Goal: Check status: Check status

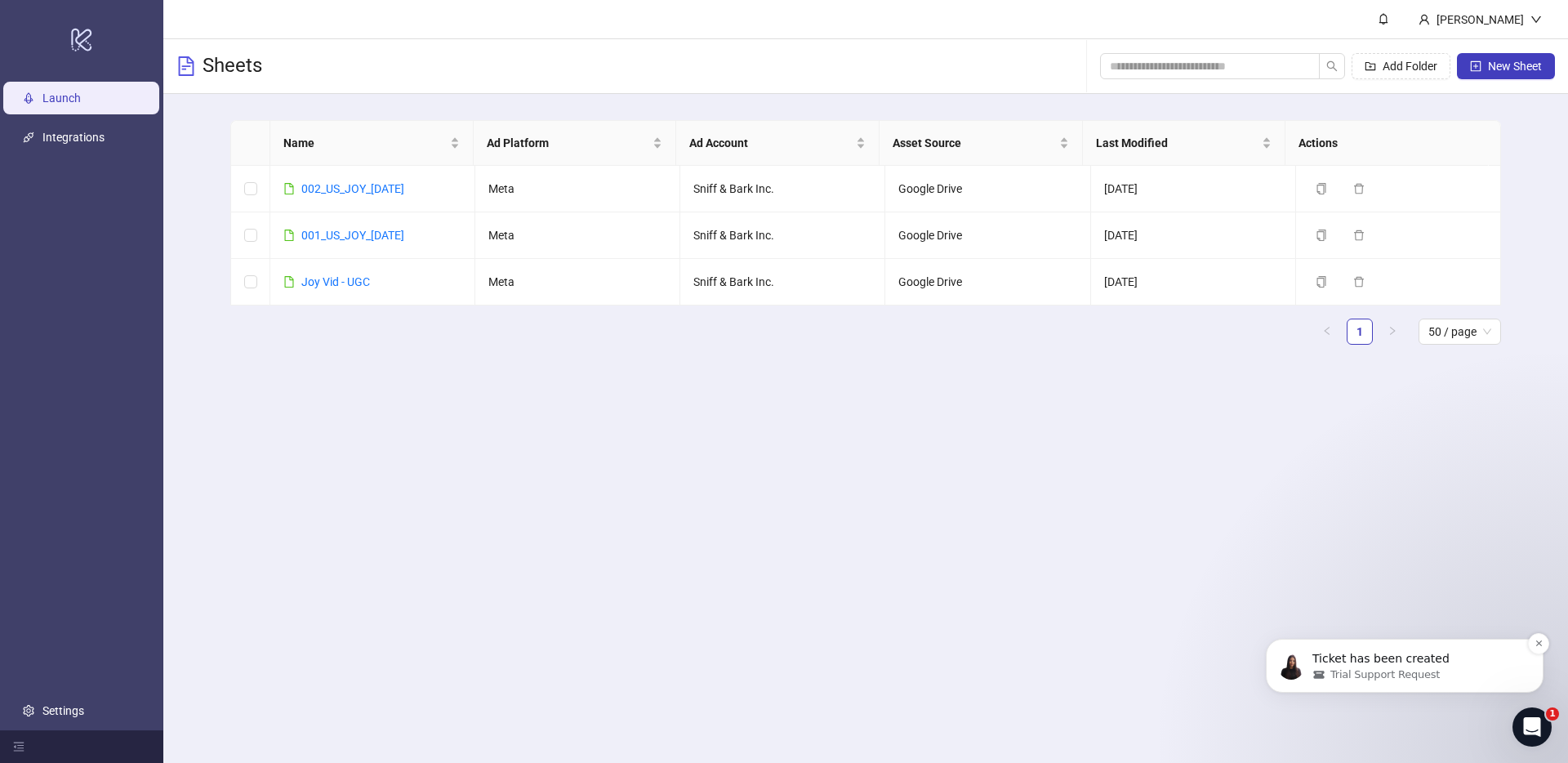
click at [1397, 657] on p "Ticket has been created" at bounding box center [1418, 659] width 211 height 16
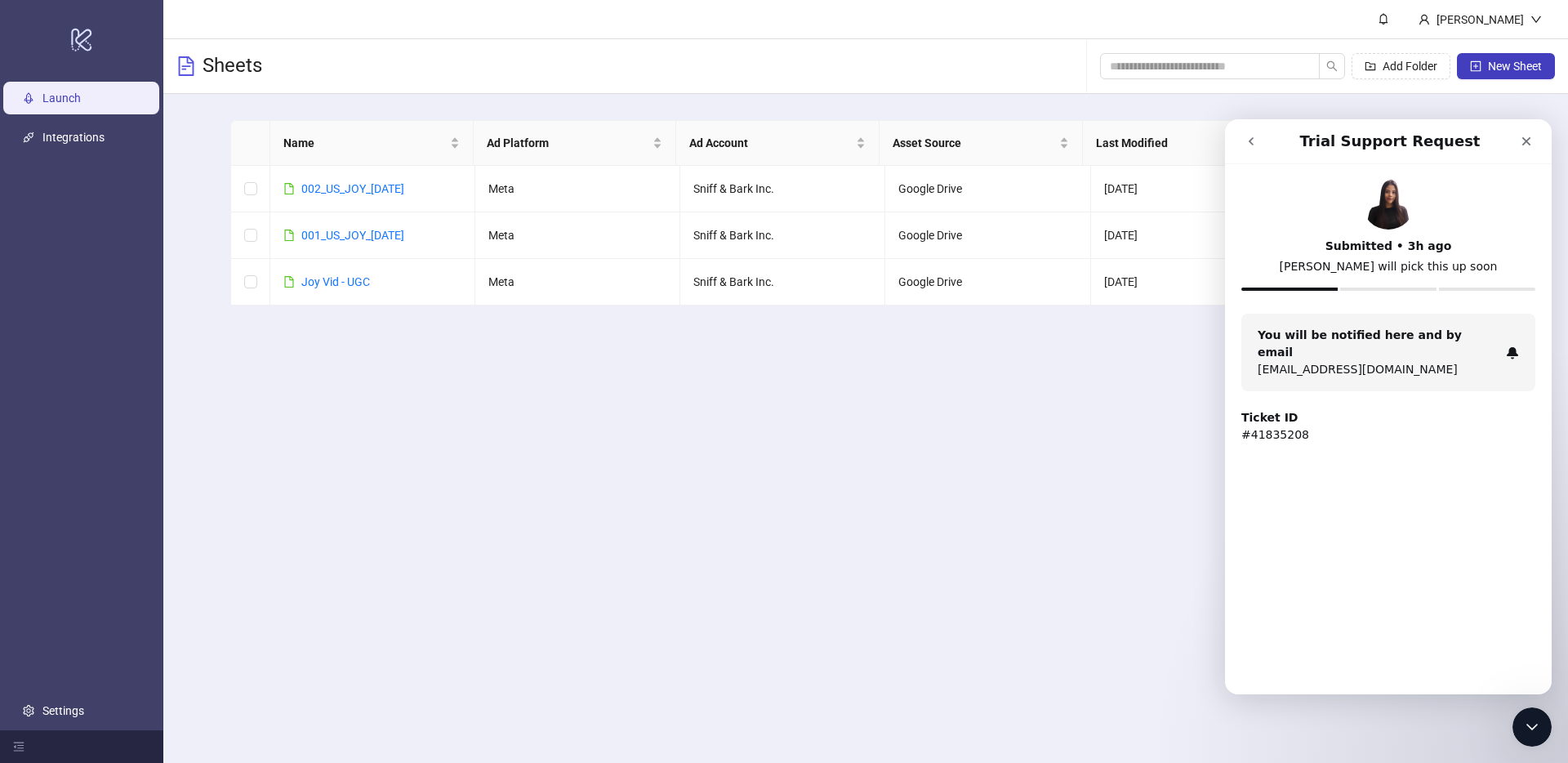
click at [1298, 426] on p "#41835208" at bounding box center [1388, 435] width 294 height 17
click at [1532, 149] on div "Close" at bounding box center [1526, 141] width 29 height 29
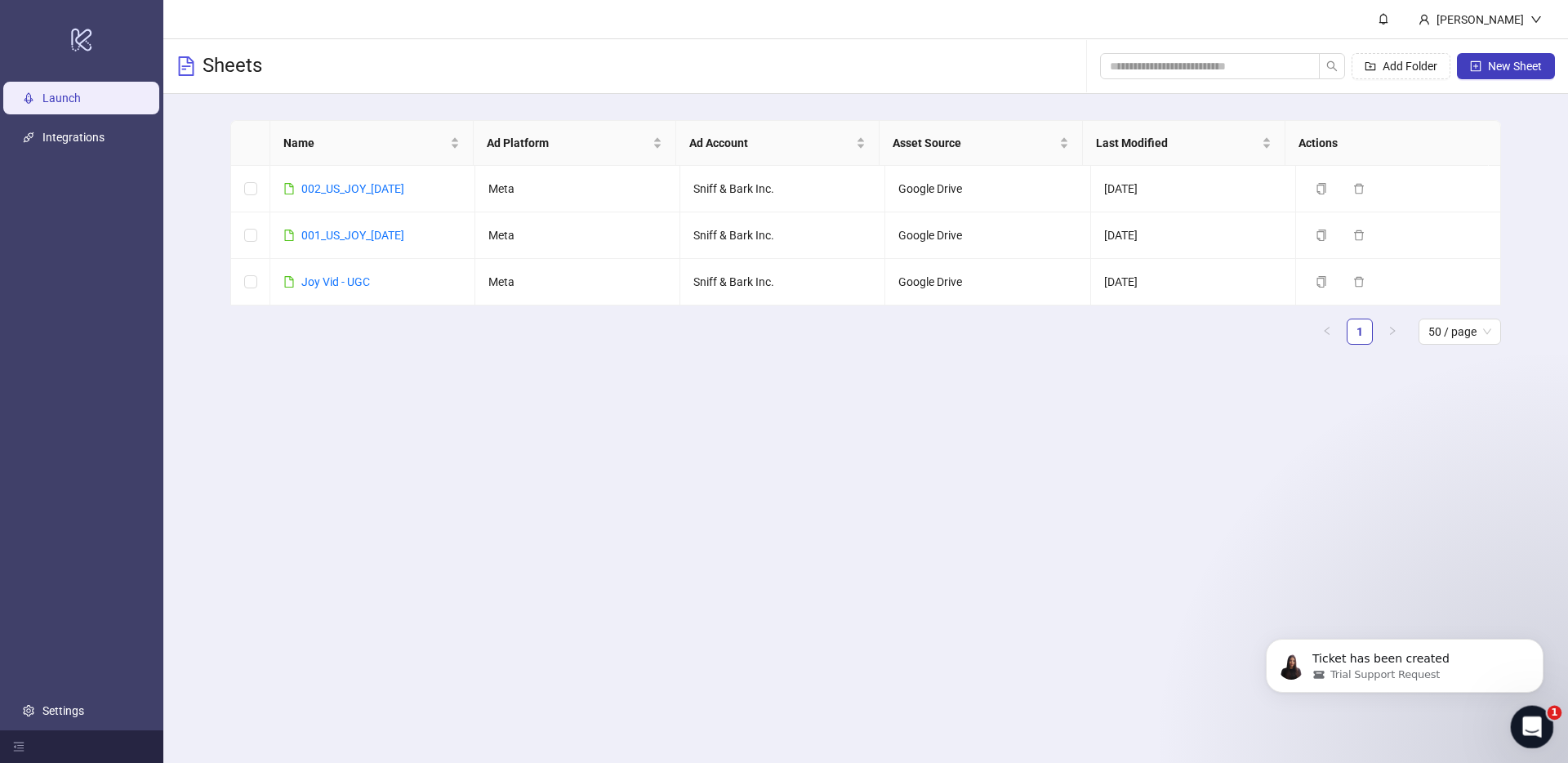
click at [1538, 732] on div "Open Intercom Messenger" at bounding box center [1529, 724] width 53 height 53
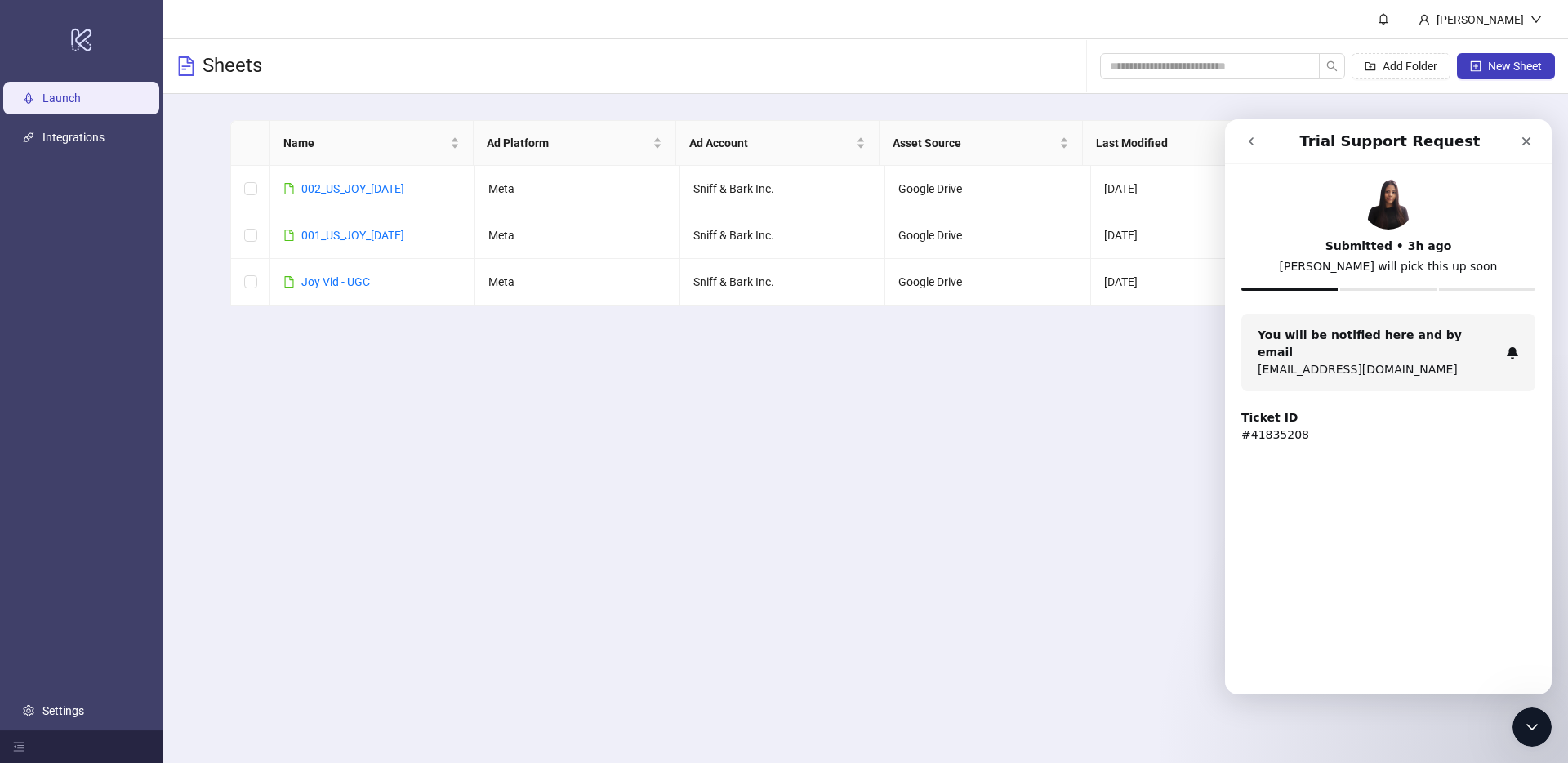
click at [1373, 330] on strong "You will be notified here and by email" at bounding box center [1360, 343] width 205 height 30
click at [1372, 361] on p "[EMAIL_ADDRESS][DOMAIN_NAME]" at bounding box center [1378, 370] width 242 height 17
click at [1365, 450] on div "Submitted • 3h ago [PERSON_NAME] will pick this up soon You will be notified he…" at bounding box center [1388, 387] width 327 height 446
click at [1257, 150] on button "go back" at bounding box center [1251, 141] width 31 height 31
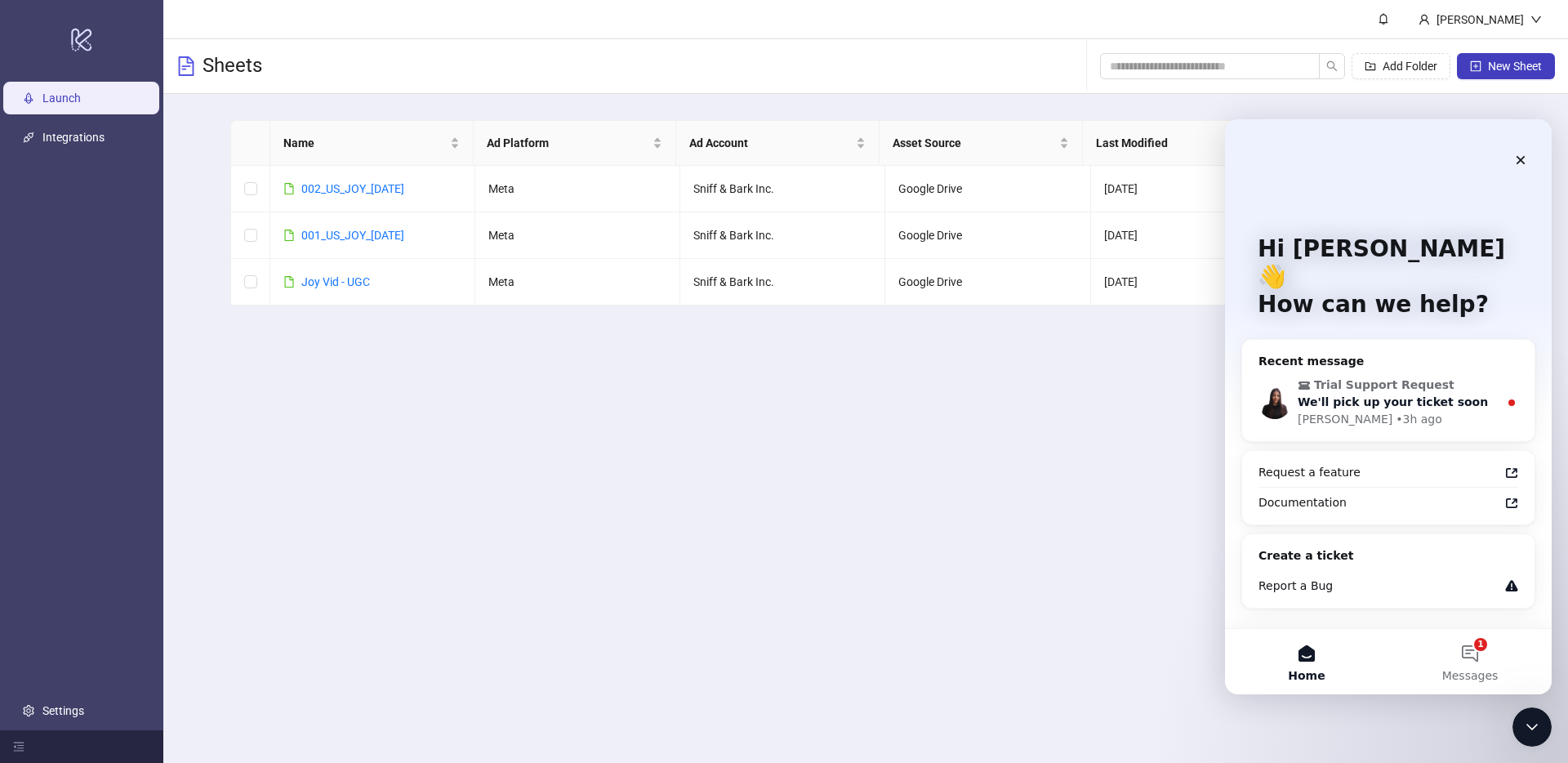
click at [1456, 393] on div "We'll pick up your ticket soon" at bounding box center [1398, 402] width 201 height 17
click at [1430, 395] on span "We'll pick up your ticket soon" at bounding box center [1393, 402] width 190 height 13
click at [1465, 363] on div "Trial Support Request We'll pick up your ticket soon [PERSON_NAME] • 3h ago" at bounding box center [1389, 402] width 293 height 78
click at [1522, 158] on icon "Close" at bounding box center [1521, 160] width 9 height 9
